Goal: Information Seeking & Learning: Learn about a topic

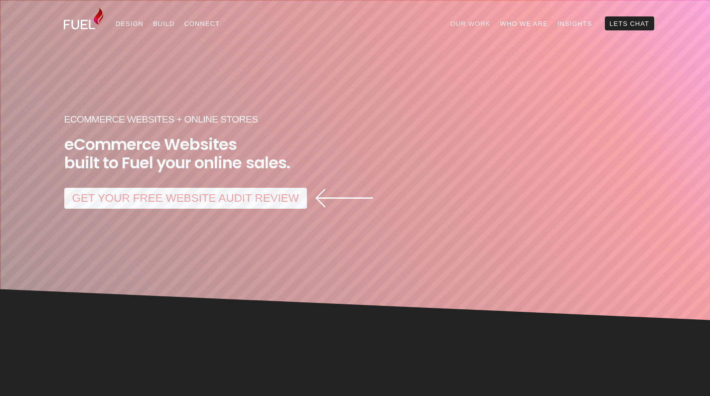
click at [470, 21] on link "Our Work" at bounding box center [470, 23] width 50 height 14
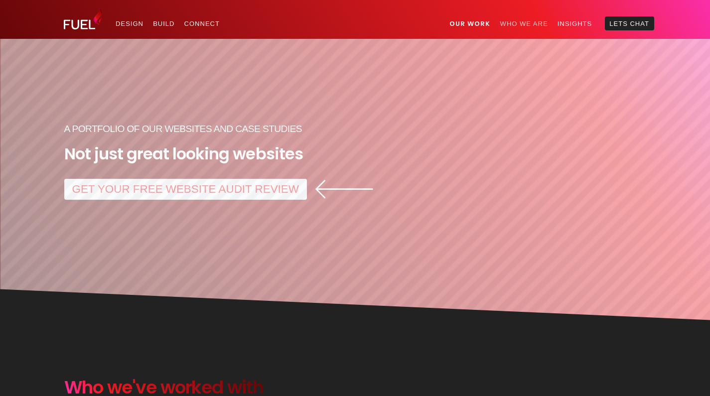
click at [518, 18] on link "Who We Are" at bounding box center [523, 23] width 57 height 14
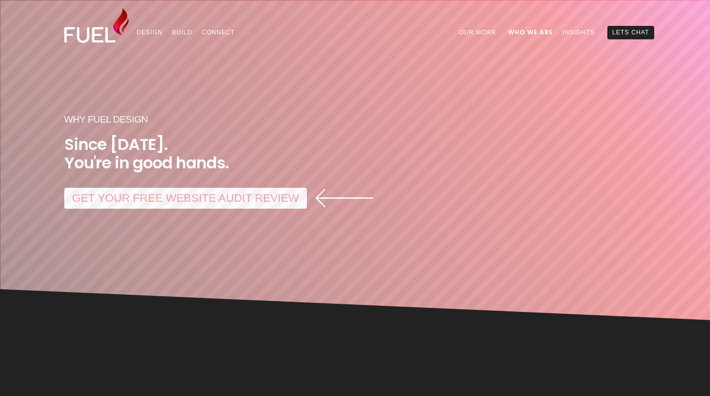
click at [94, 28] on img at bounding box center [96, 25] width 65 height 35
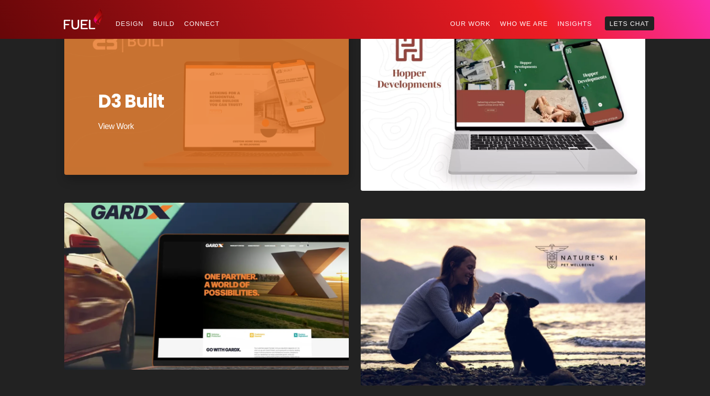
scroll to position [710, 0]
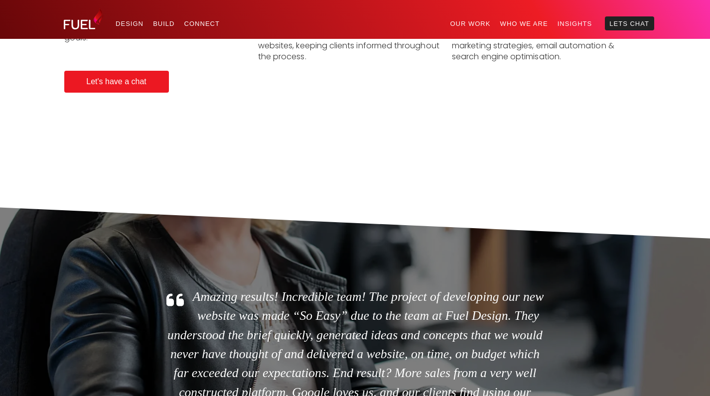
click at [92, 27] on img at bounding box center [84, 18] width 40 height 21
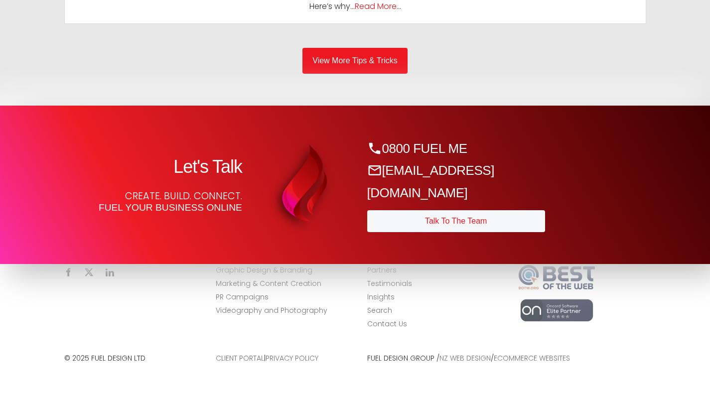
scroll to position [4373, 0]
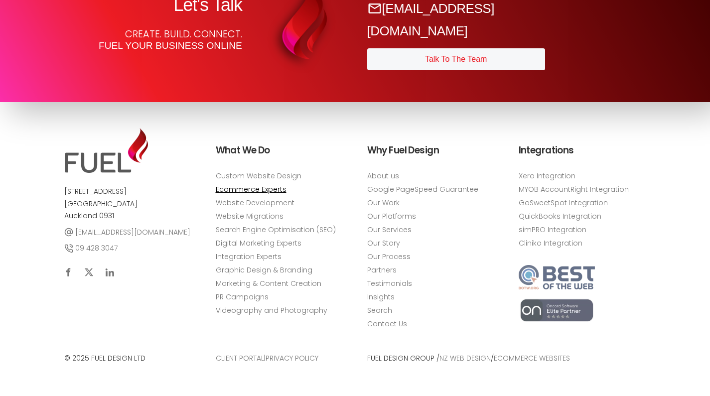
click at [247, 185] on link "Ecommerce Experts" at bounding box center [251, 189] width 71 height 10
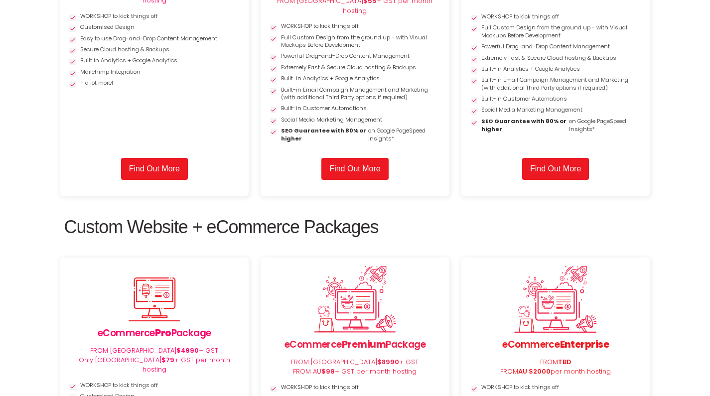
scroll to position [2389, 0]
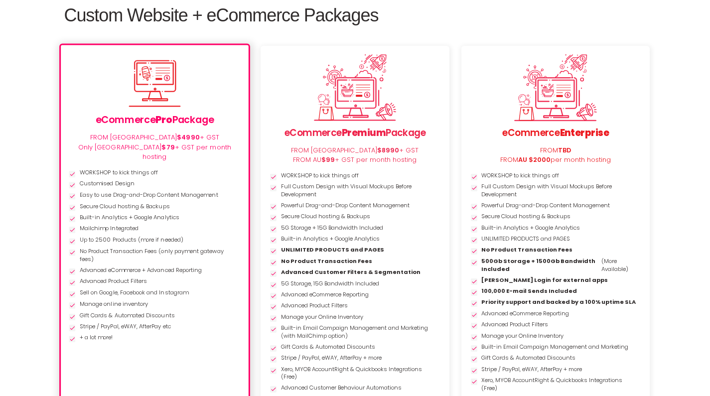
drag, startPoint x: 67, startPoint y: 167, endPoint x: 84, endPoint y: 178, distance: 20.2
click at [84, 178] on link at bounding box center [154, 271] width 187 height 453
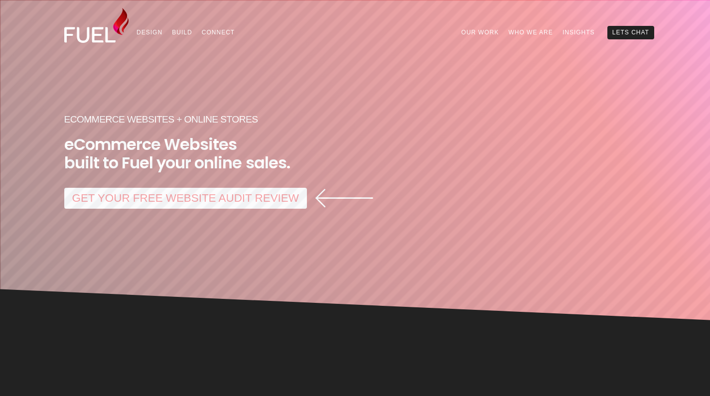
scroll to position [2389, 0]
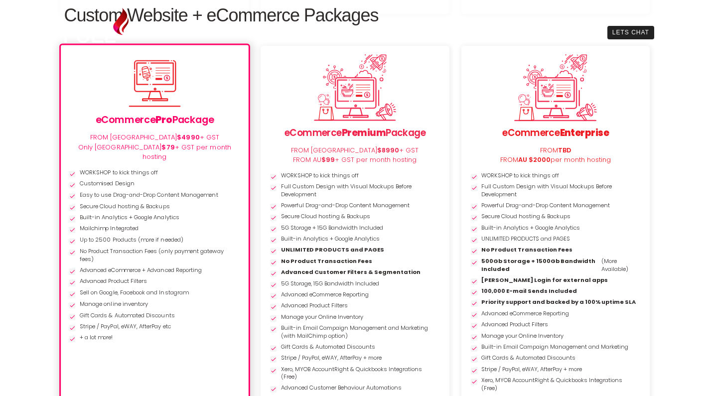
drag, startPoint x: 38, startPoint y: 77, endPoint x: 218, endPoint y: 338, distance: 316.3
click at [218, 338] on section "Custom Website Packages Website Pro Package FROM NZ $4990 + GST Only NZ $49 + G…" at bounding box center [355, 52] width 710 height 931
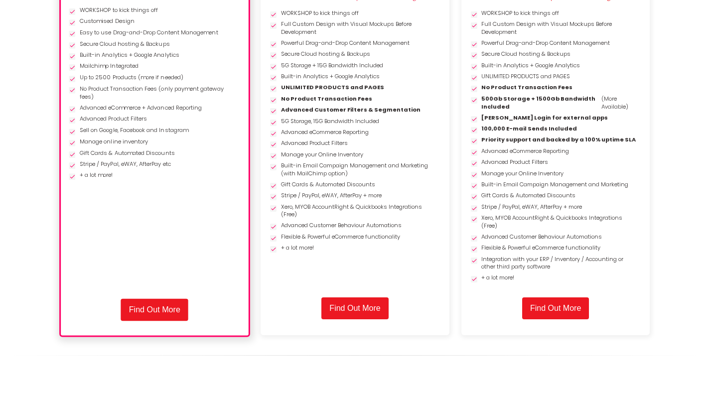
scroll to position [2475, 0]
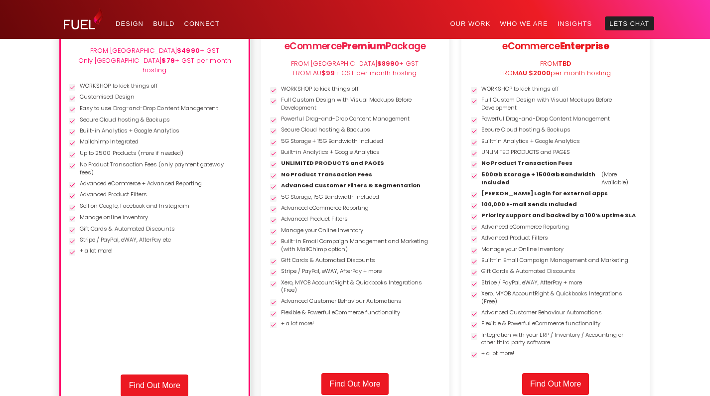
click at [161, 380] on link at bounding box center [154, 185] width 187 height 453
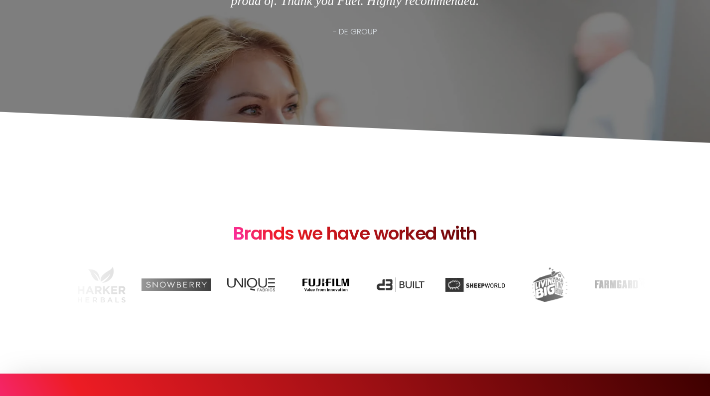
scroll to position [1658, 0]
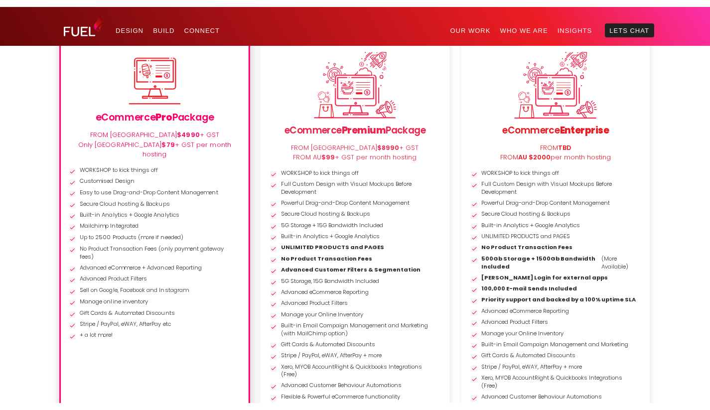
scroll to position [2396, 0]
